Goal: Task Accomplishment & Management: Use online tool/utility

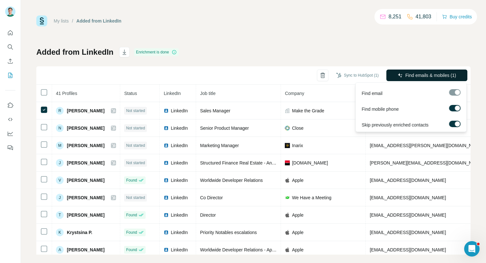
click at [403, 78] on button "Find emails & mobiles (1)" at bounding box center [427, 75] width 81 height 12
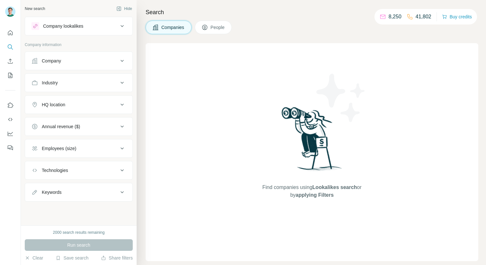
click at [389, 19] on p "8,250" at bounding box center [395, 17] width 13 height 8
click at [380, 17] on icon at bounding box center [382, 16] width 5 height 2
click at [408, 17] on icon at bounding box center [410, 17] width 6 height 6
click at [442, 17] on icon "button" at bounding box center [444, 16] width 5 height 5
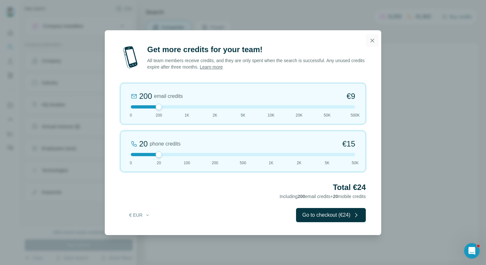
click at [370, 43] on icon "button" at bounding box center [372, 40] width 6 height 6
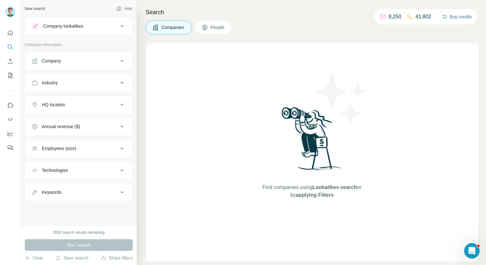
click at [125, 55] on button "Company" at bounding box center [78, 60] width 107 height 15
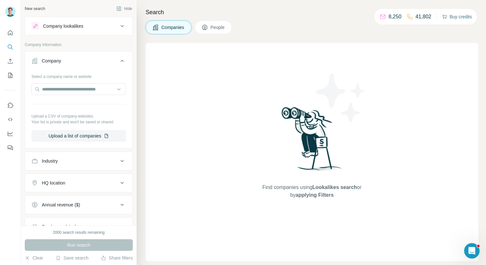
click at [68, 163] on div "Industry" at bounding box center [75, 161] width 87 height 6
click at [68, 204] on div "HQ location" at bounding box center [75, 202] width 87 height 6
click at [67, 214] on input "text" at bounding box center [79, 218] width 95 height 12
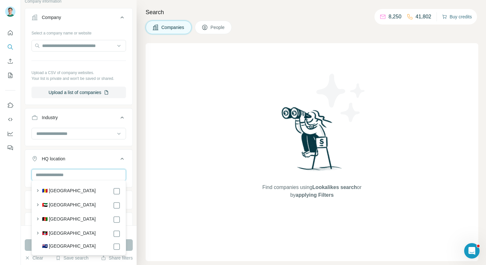
scroll to position [48, 0]
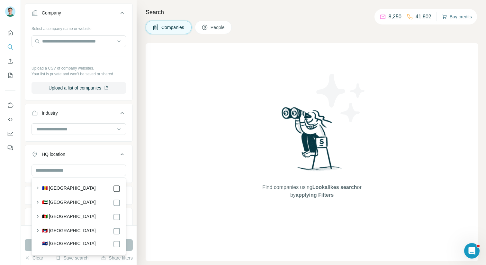
click at [113, 190] on icon at bounding box center [117, 189] width 8 height 8
click at [129, 249] on button "Run search" at bounding box center [79, 245] width 108 height 12
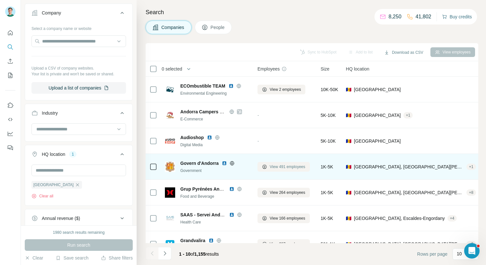
click at [284, 167] on span "View 491 employees" at bounding box center [288, 167] width 36 height 6
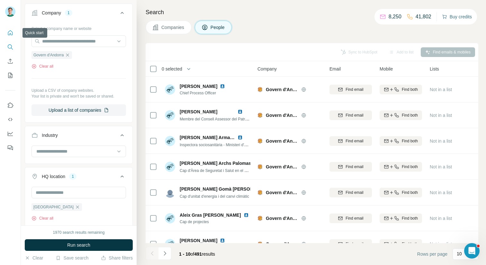
click at [8, 28] on button "Quick start" at bounding box center [10, 33] width 10 height 12
